Goal: Check status: Check status

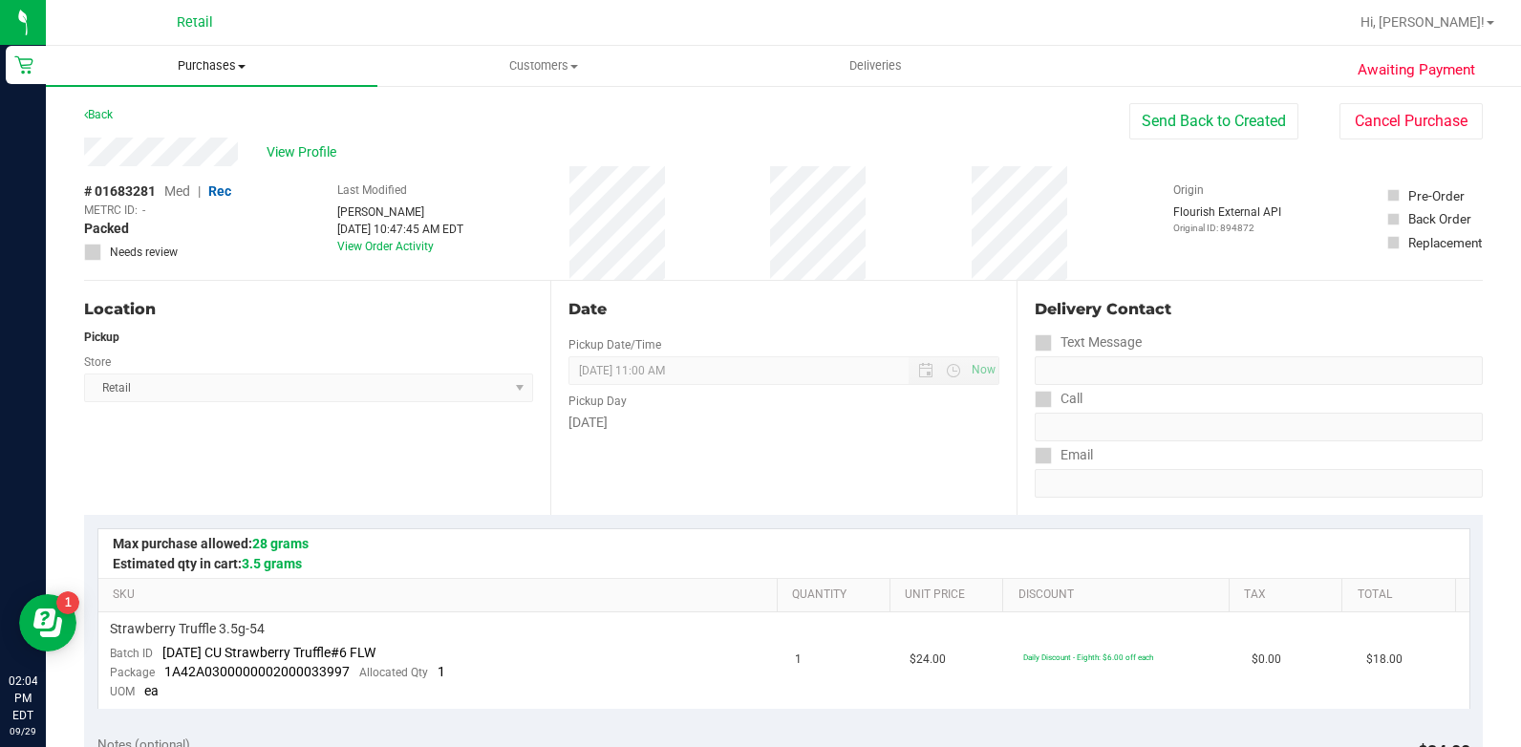
click at [185, 58] on span "Purchases" at bounding box center [212, 65] width 332 height 17
click at [197, 161] on li "All purchases" at bounding box center [212, 161] width 332 height 23
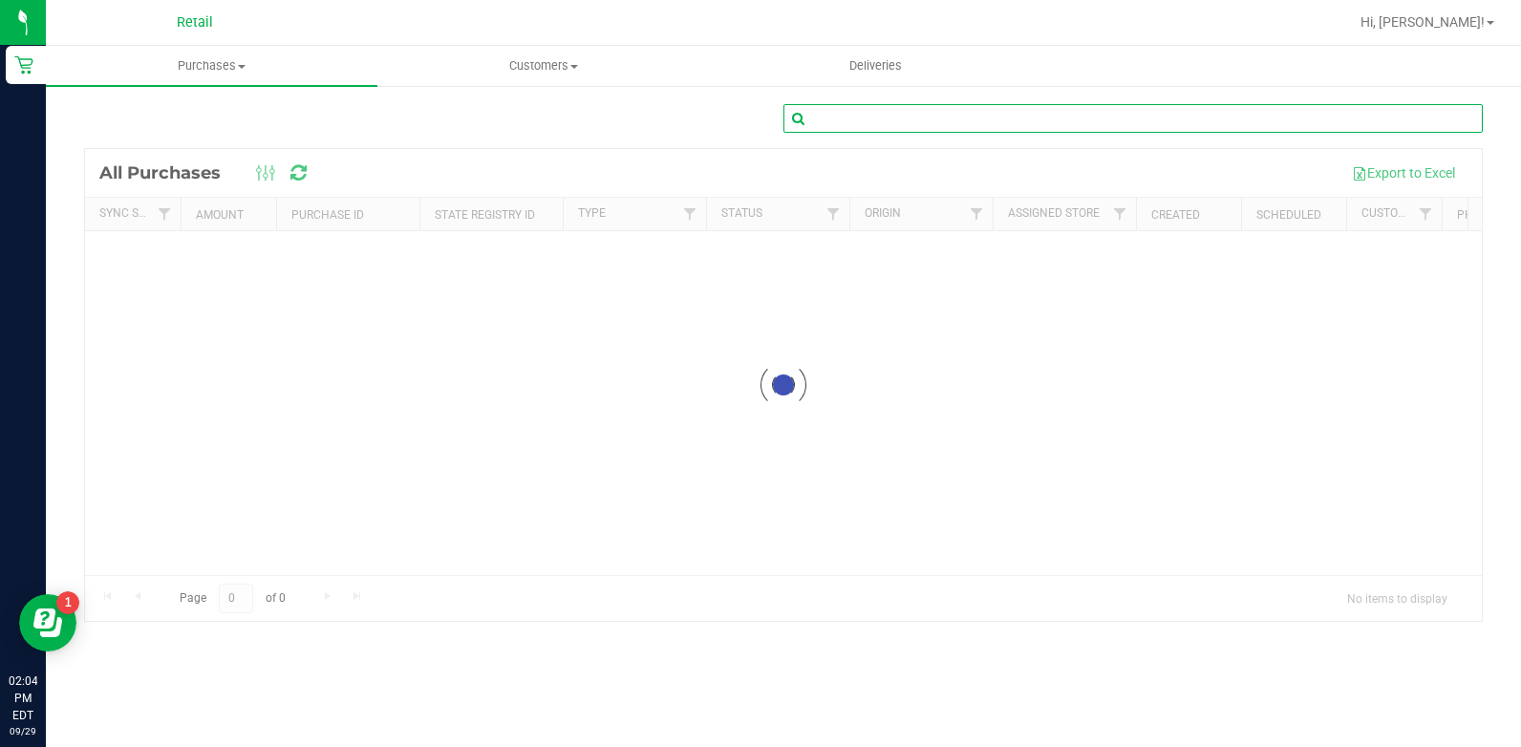
click at [926, 115] on input "text" at bounding box center [1133, 118] width 699 height 29
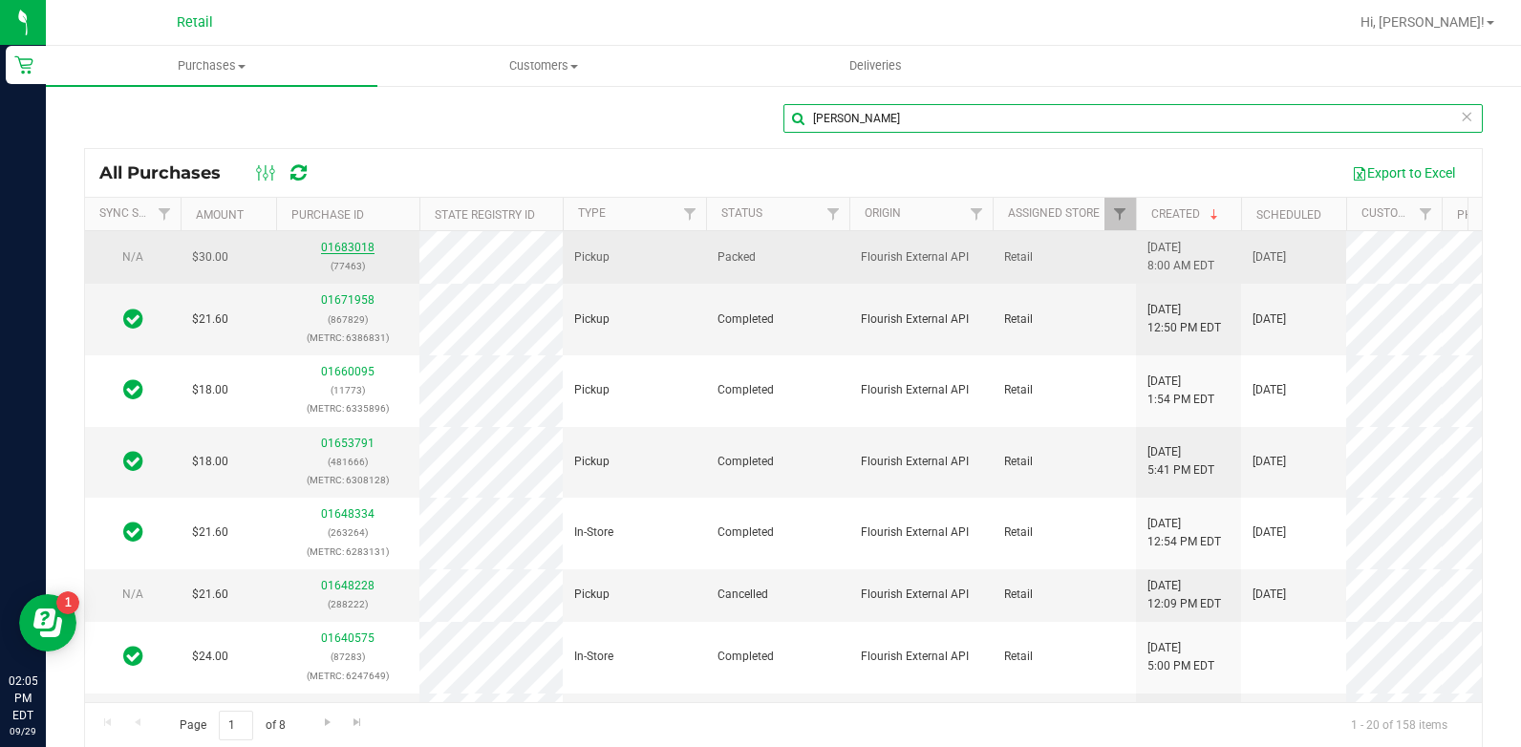
type input "[PERSON_NAME]"
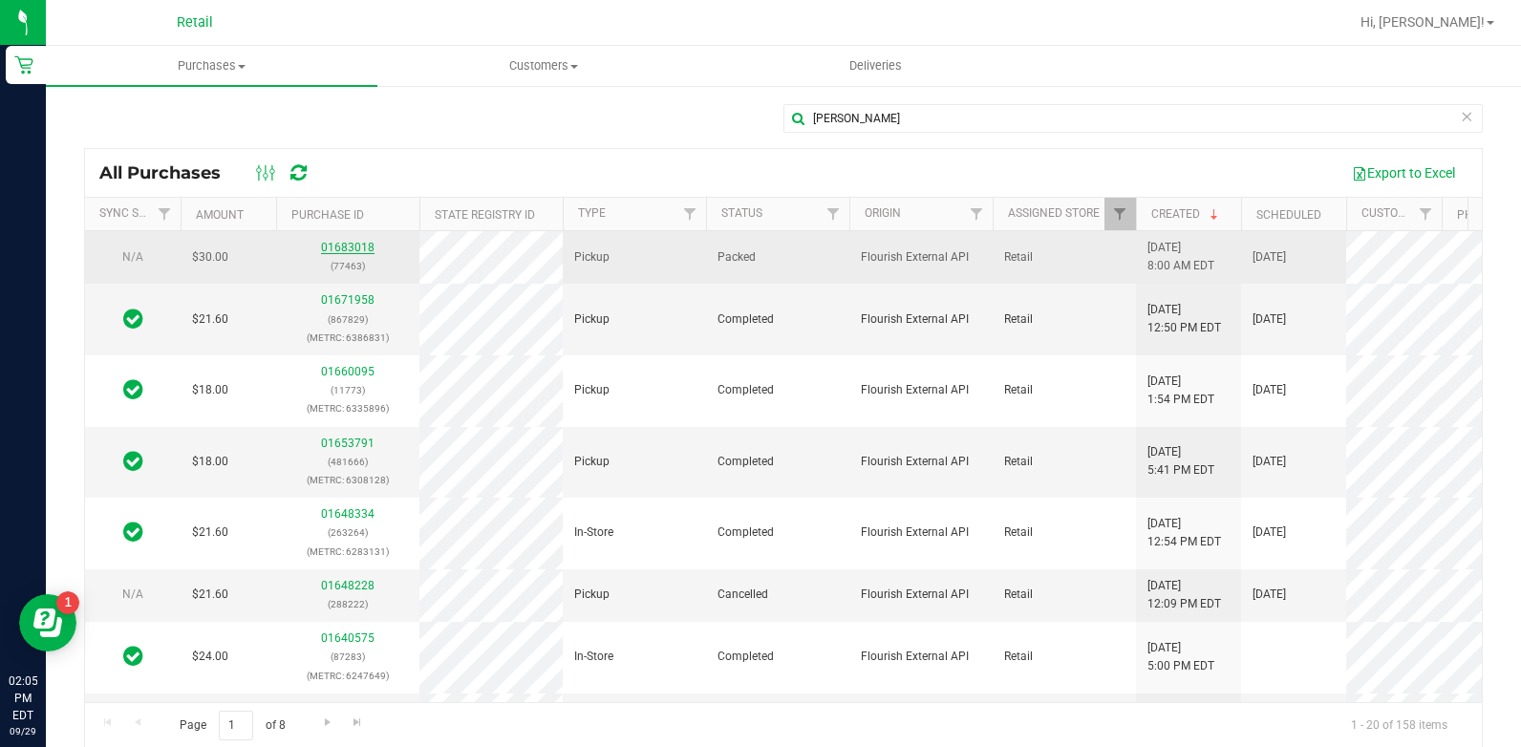
click at [360, 254] on link "01683018" at bounding box center [348, 247] width 54 height 13
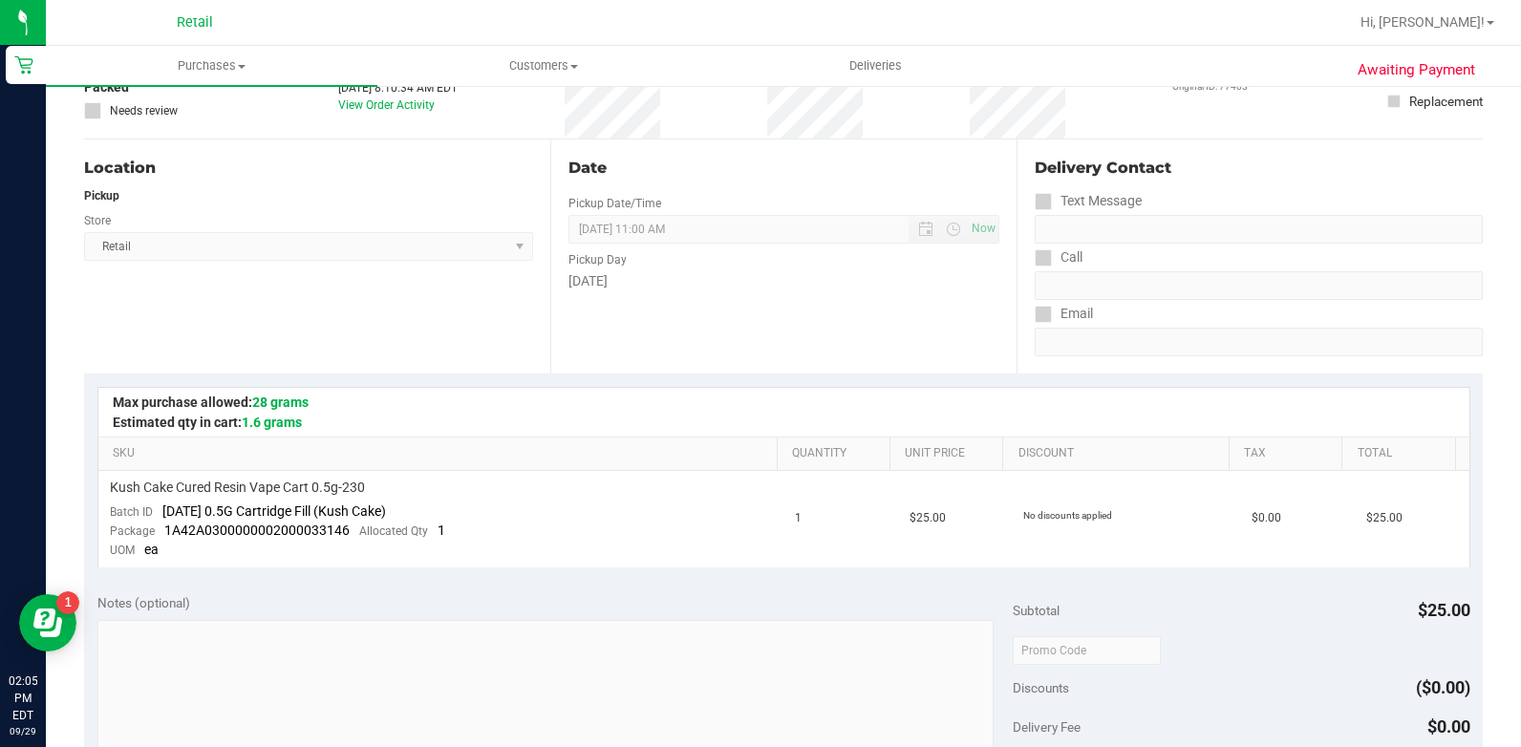
scroll to position [191, 0]
